Goal: Register for event/course

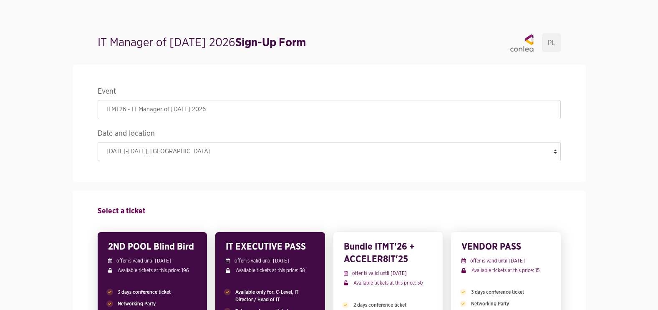
scroll to position [83, 0]
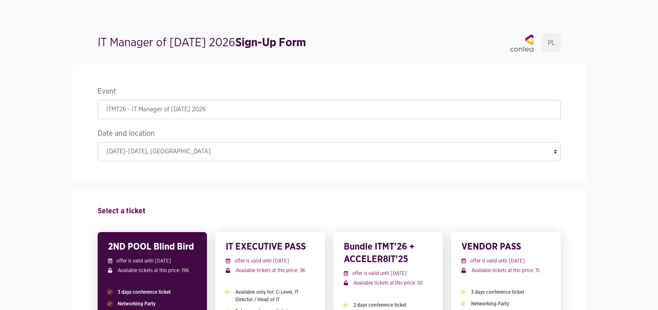
drag, startPoint x: 98, startPoint y: 40, endPoint x: 248, endPoint y: 48, distance: 150.3
click at [248, 48] on h1 "IT Manager of Tomorrow 2026 Sign-Up Form" at bounding box center [202, 43] width 208 height 17
copy h1 "IT Manager of [DATE] 2026"
